Goal: Navigation & Orientation: Understand site structure

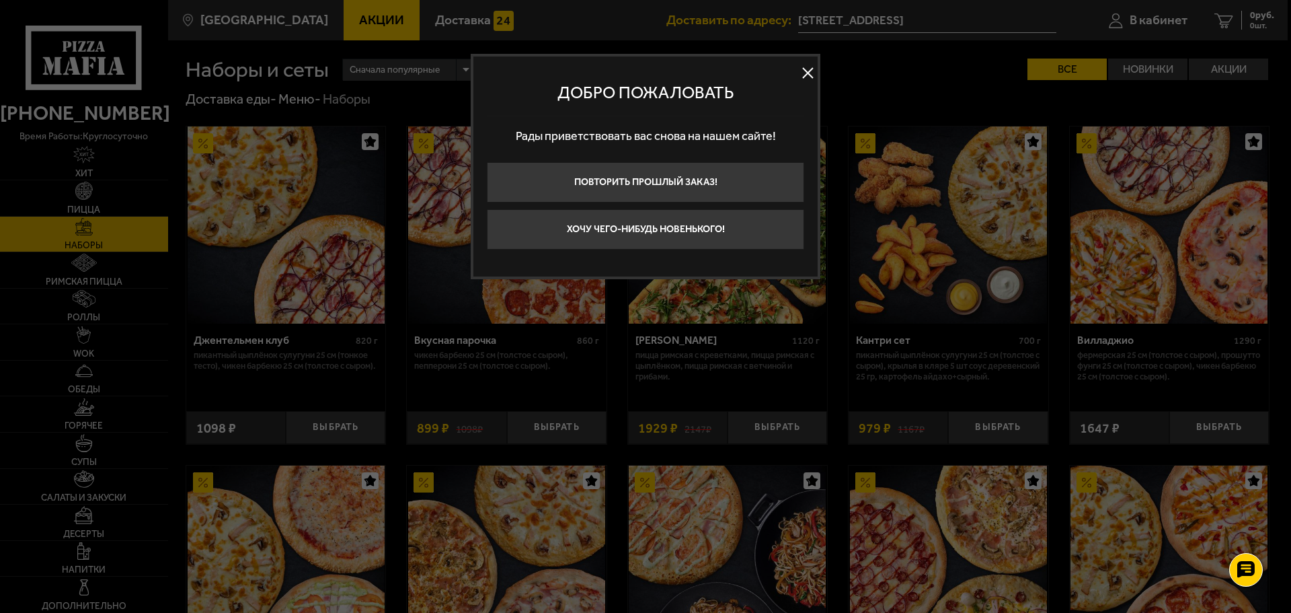
click at [809, 71] on button at bounding box center [808, 73] width 20 height 20
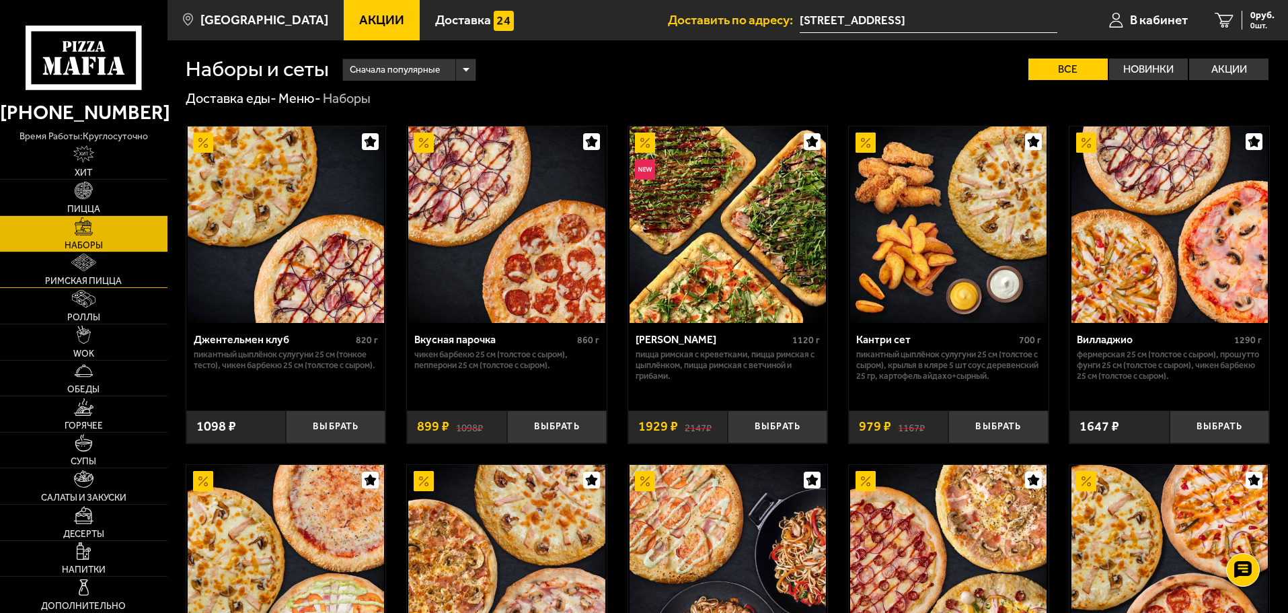
click at [104, 270] on link "Римская пицца" at bounding box center [83, 270] width 167 height 36
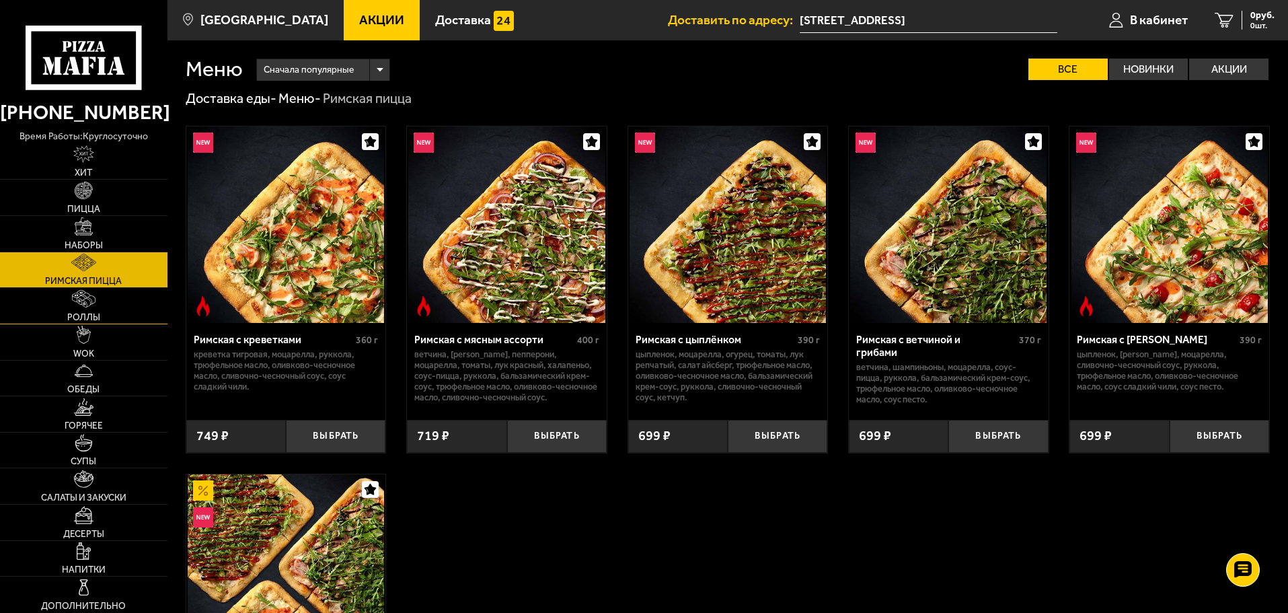
click at [100, 320] on span "Роллы" at bounding box center [83, 317] width 33 height 9
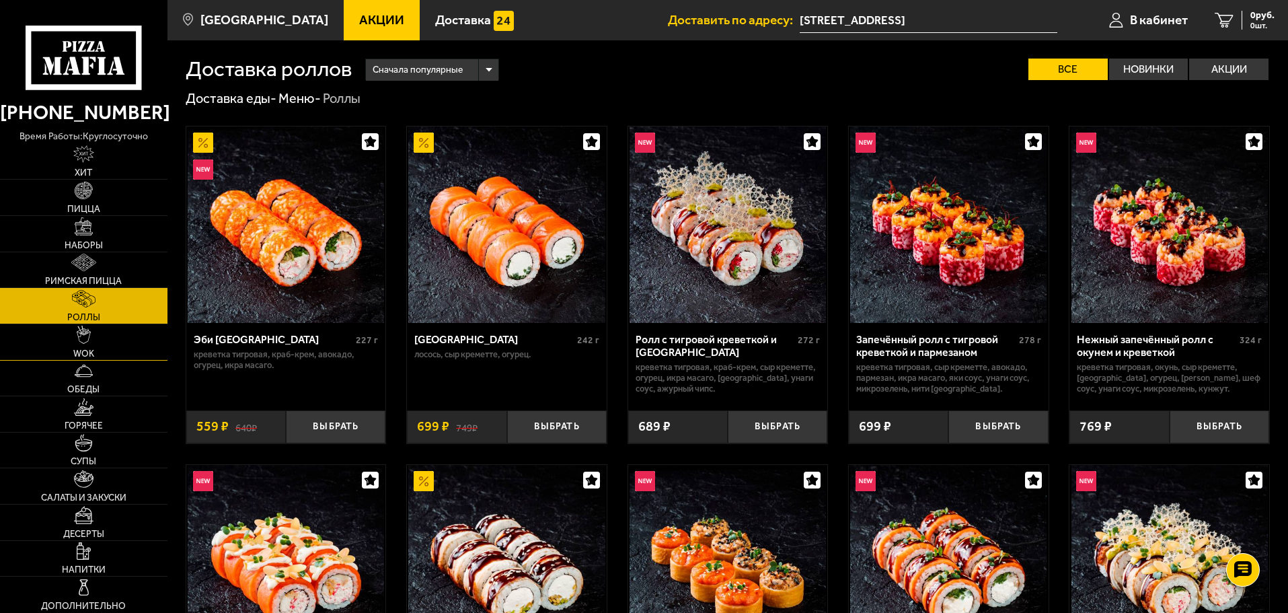
click at [93, 349] on span "WOK" at bounding box center [83, 353] width 21 height 9
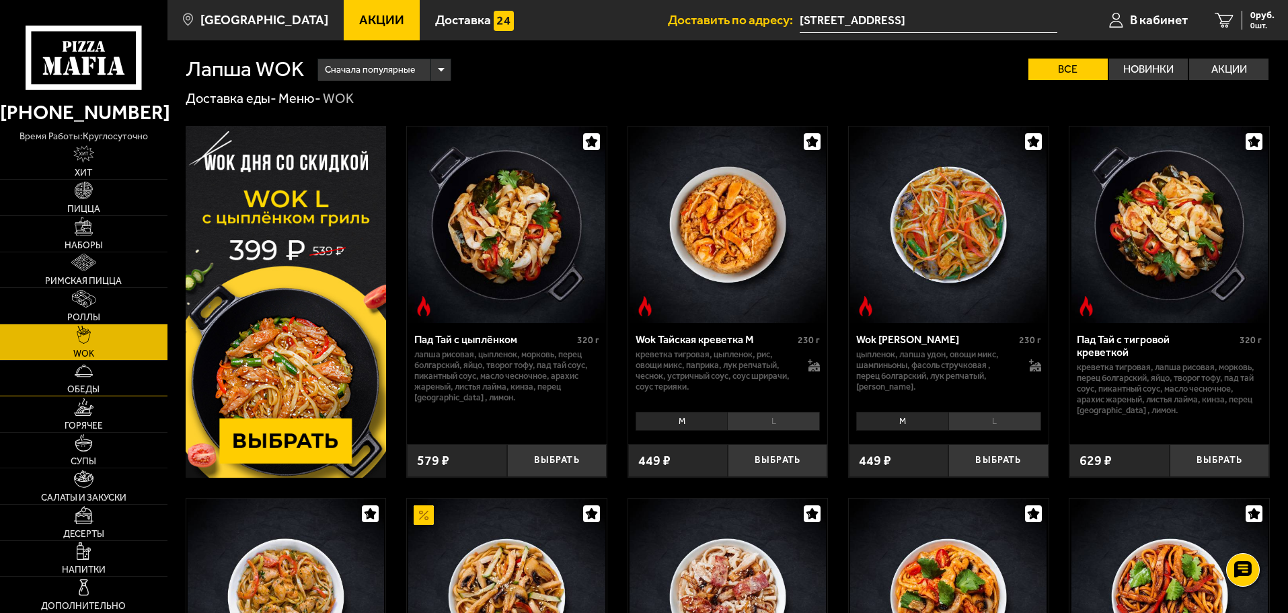
click at [104, 393] on link "Обеды" at bounding box center [83, 379] width 167 height 36
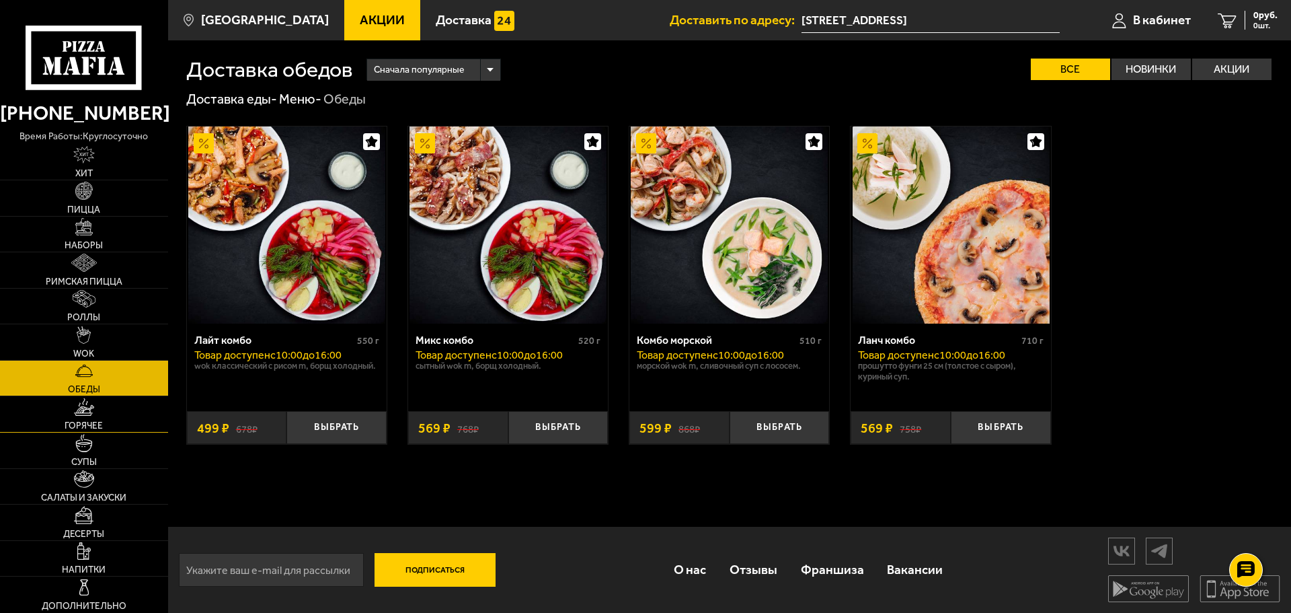
click at [87, 426] on span "Горячее" at bounding box center [84, 425] width 38 height 9
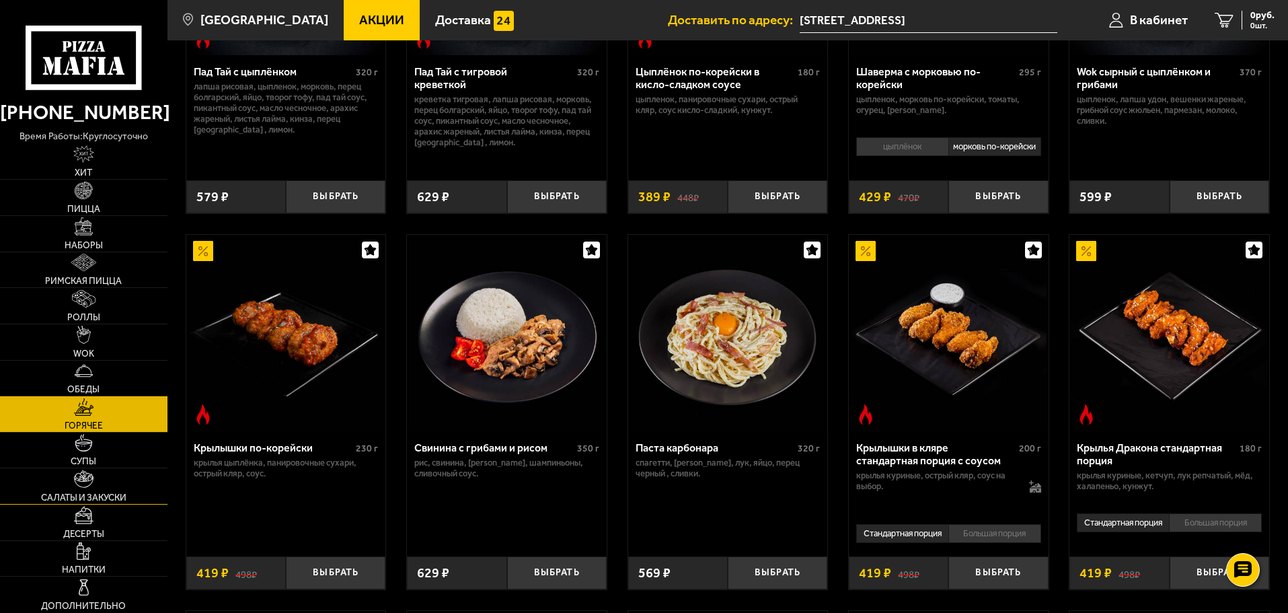
scroll to position [269, 0]
